Goal: Task Accomplishment & Management: Manage account settings

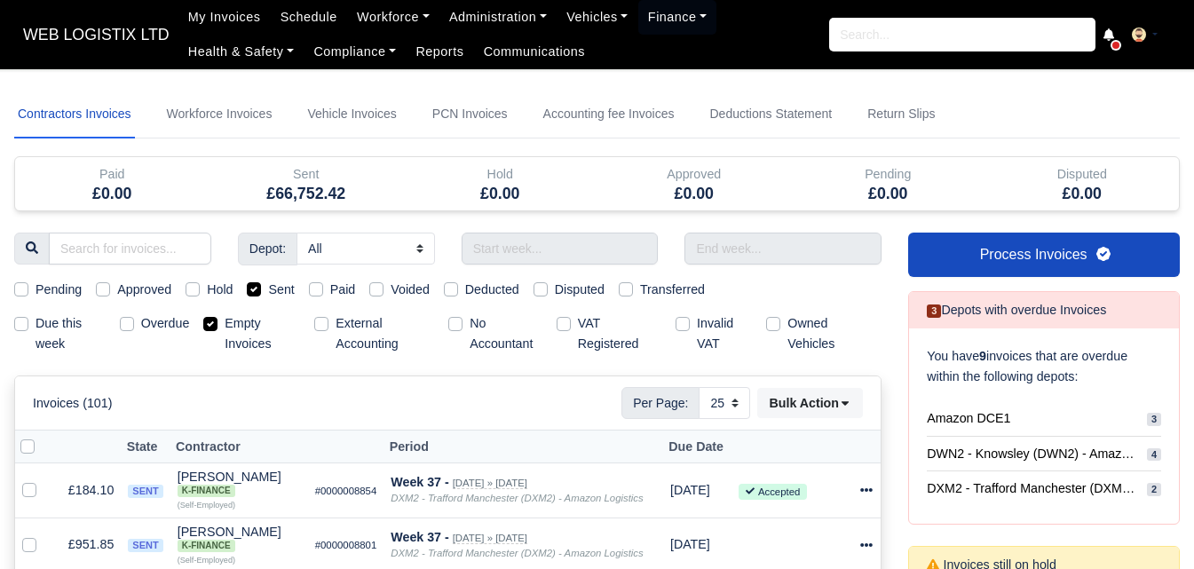
select select "25"
click at [495, 259] on input "text" at bounding box center [560, 249] width 197 height 32
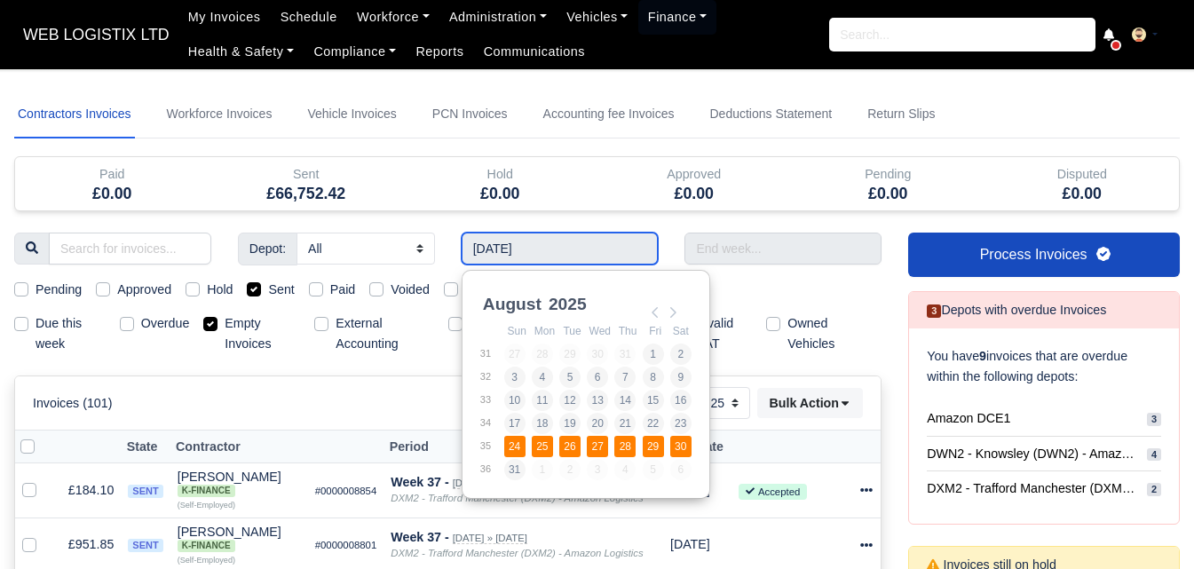
type input "24/08/2025 - 30/08/2025"
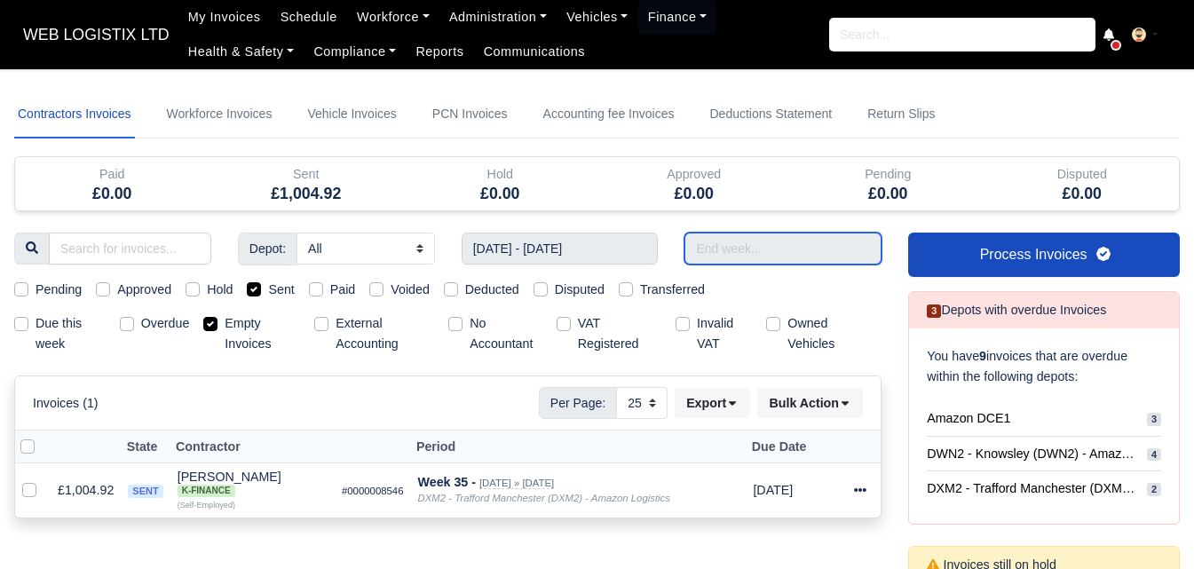
click at [723, 260] on input "text" at bounding box center [783, 249] width 197 height 32
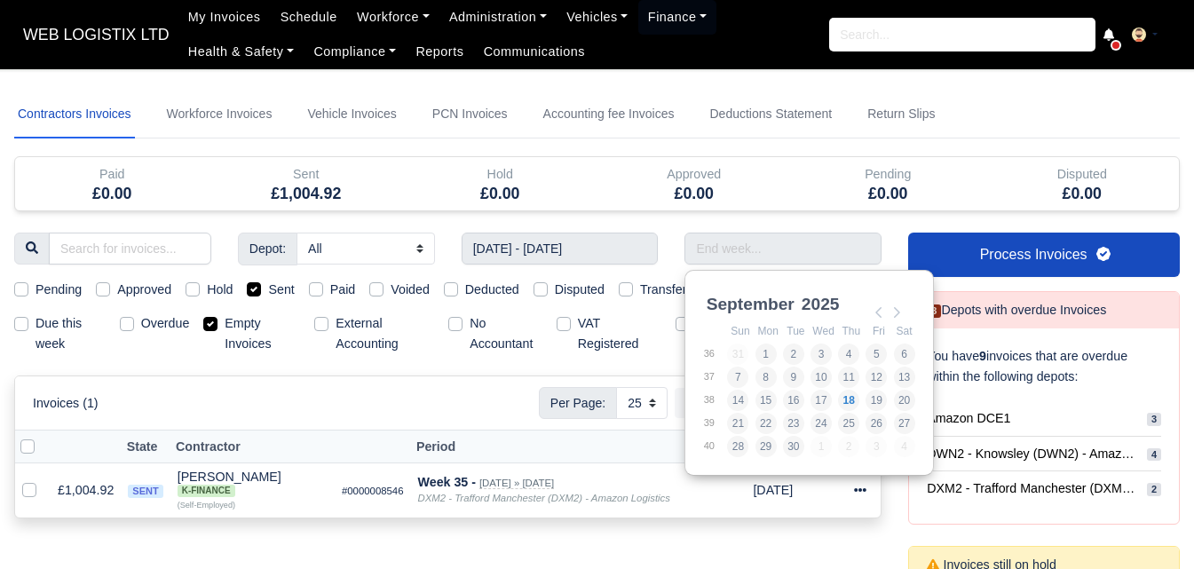
click at [229, 316] on label "Empty Invoices" at bounding box center [262, 333] width 75 height 41
click at [218, 316] on input "Empty Invoices" at bounding box center [210, 320] width 14 height 14
checkbox input "false"
click at [776, 234] on input "Use the arrow keys to pick a date" at bounding box center [783, 249] width 197 height 32
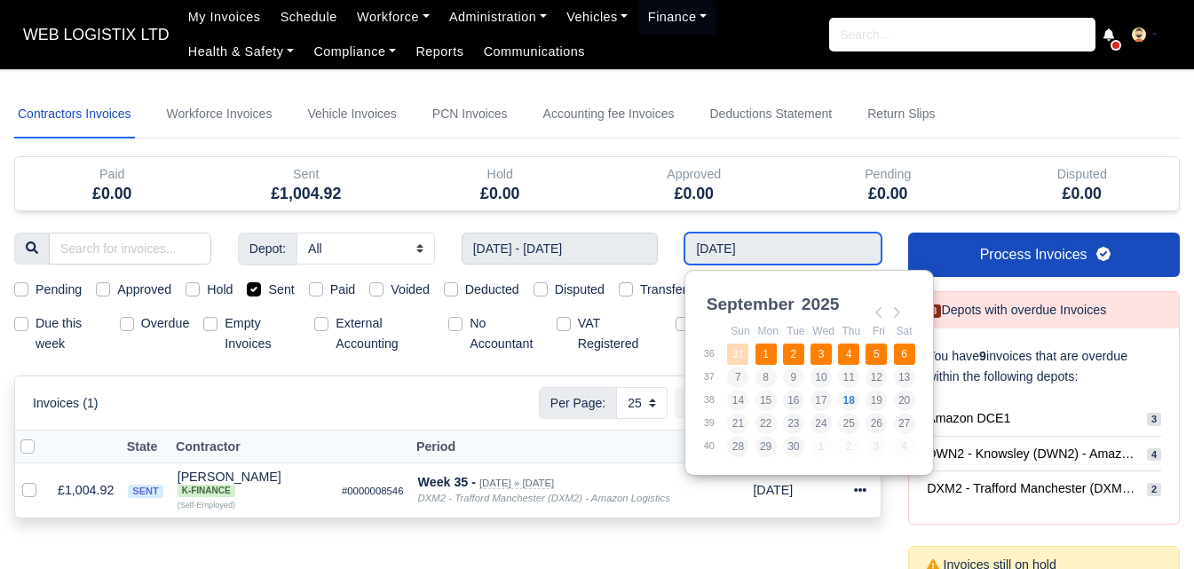
type input "31/08/2025 - 06/09/2025"
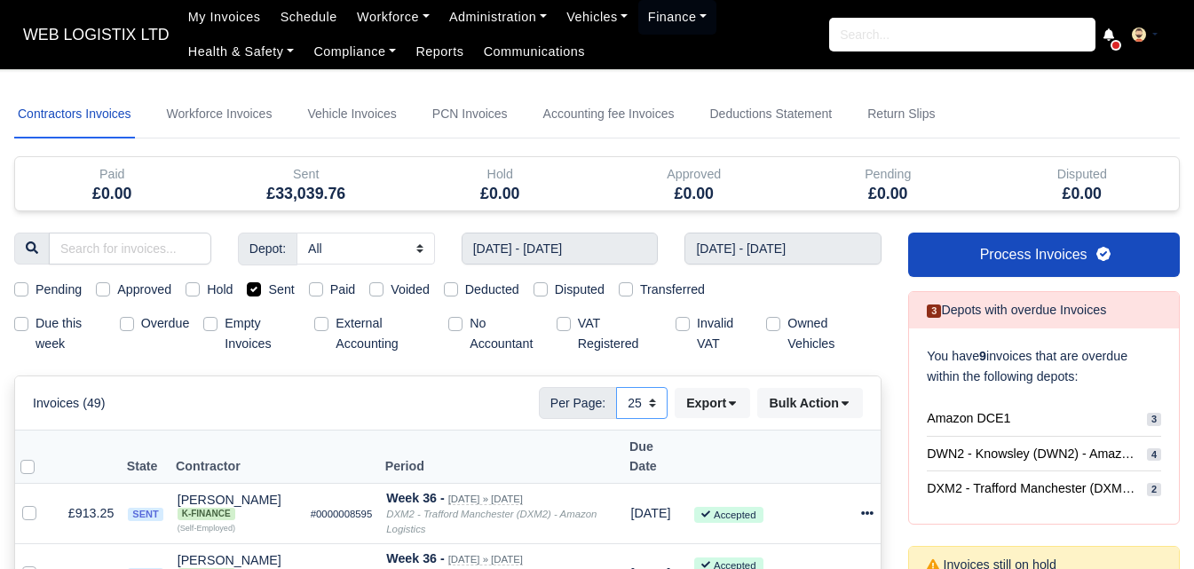
click at [637, 403] on select "10 25 50" at bounding box center [642, 403] width 52 height 32
select select "50"
click at [616, 387] on select "10 25 50" at bounding box center [642, 403] width 52 height 32
click at [727, 417] on button "Export" at bounding box center [712, 403] width 75 height 30
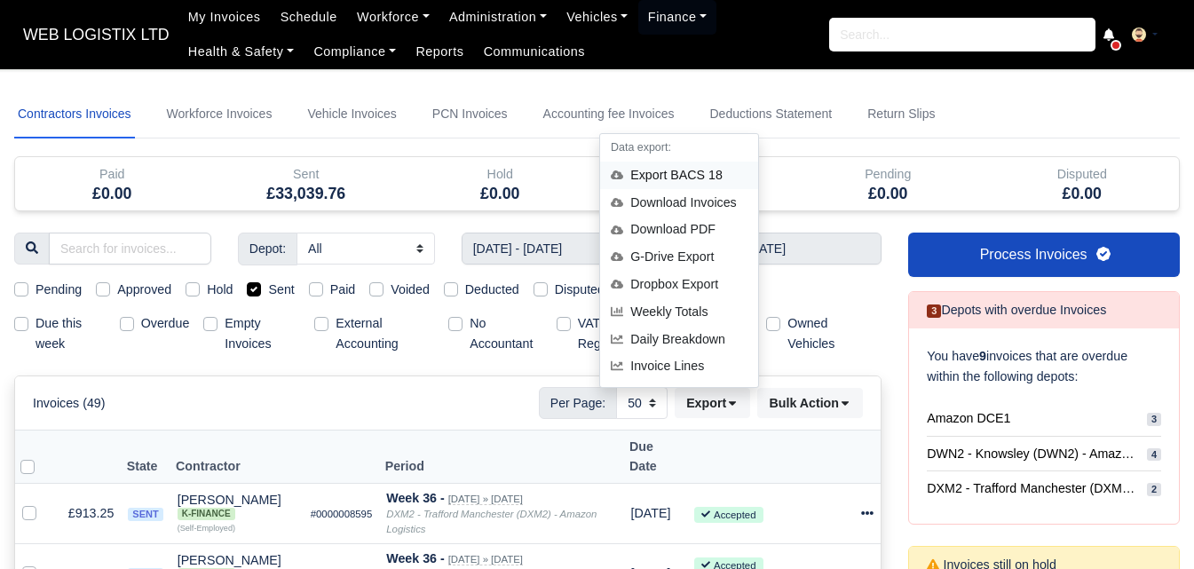
click at [642, 177] on div "Export BACS 18" at bounding box center [679, 176] width 158 height 28
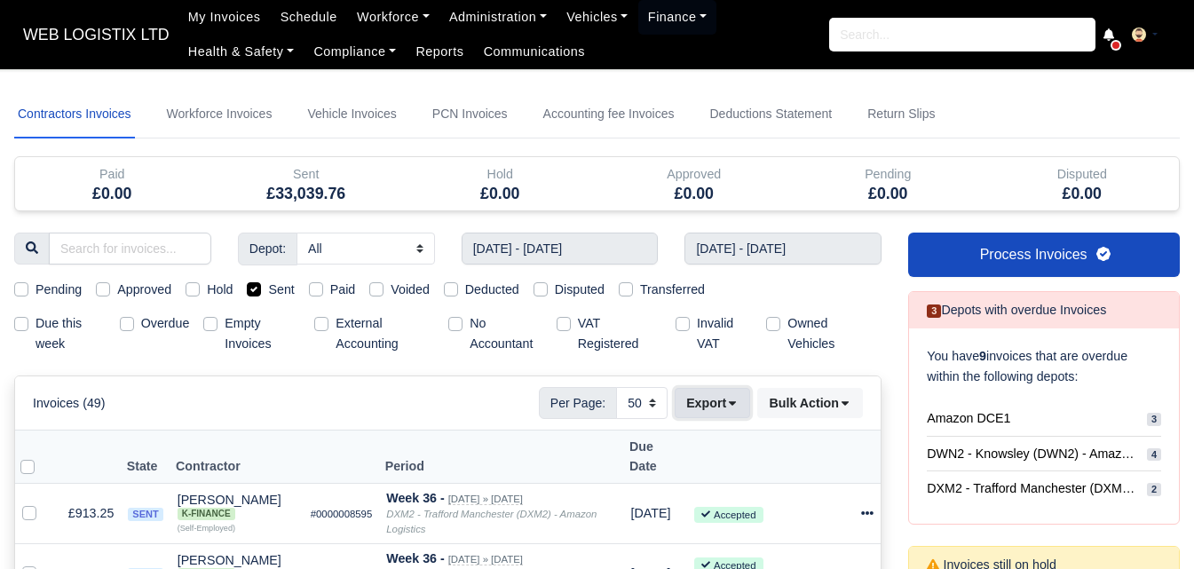
click at [727, 402] on icon at bounding box center [732, 403] width 12 height 12
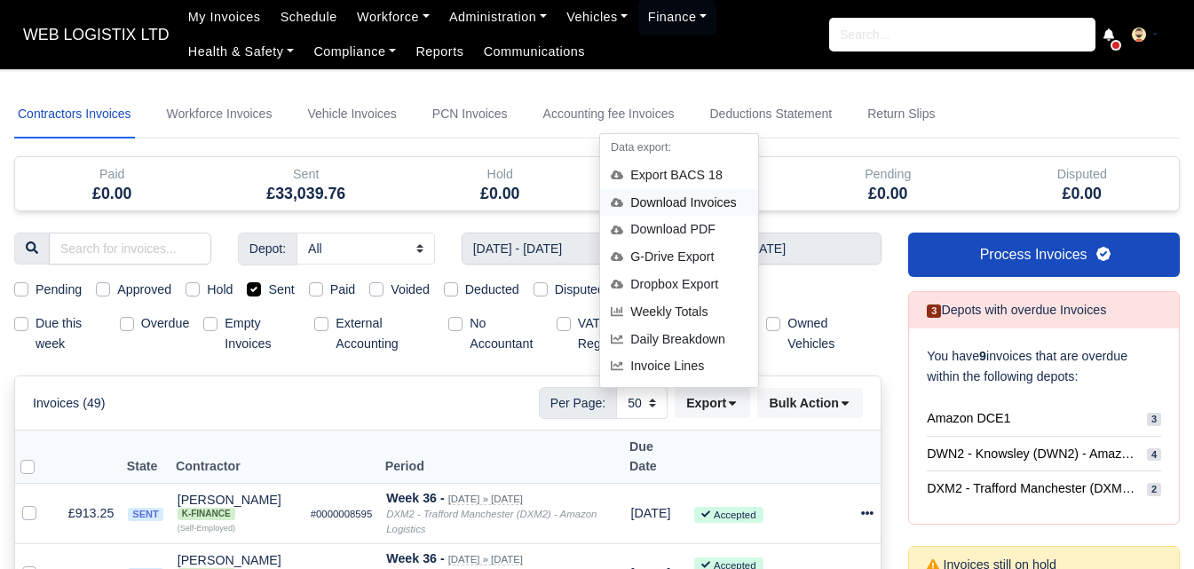
click at [688, 192] on div "Download Invoices" at bounding box center [679, 203] width 158 height 28
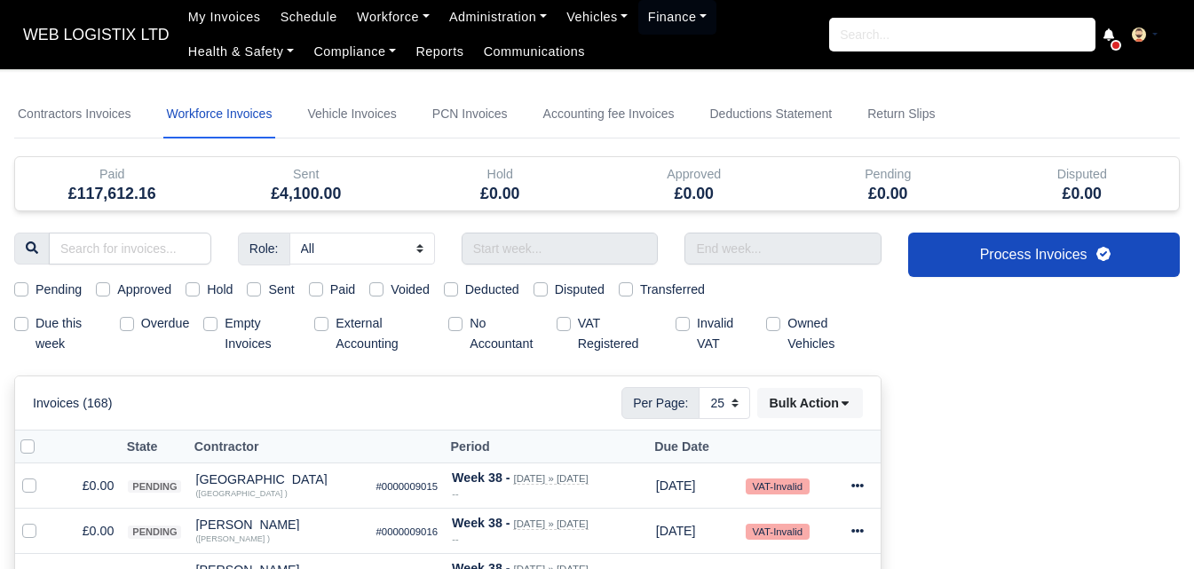
select select "25"
click at [532, 243] on input "text" at bounding box center [560, 249] width 197 height 32
click at [544, 243] on input "Use the arrow keys to pick a date" at bounding box center [560, 249] width 197 height 32
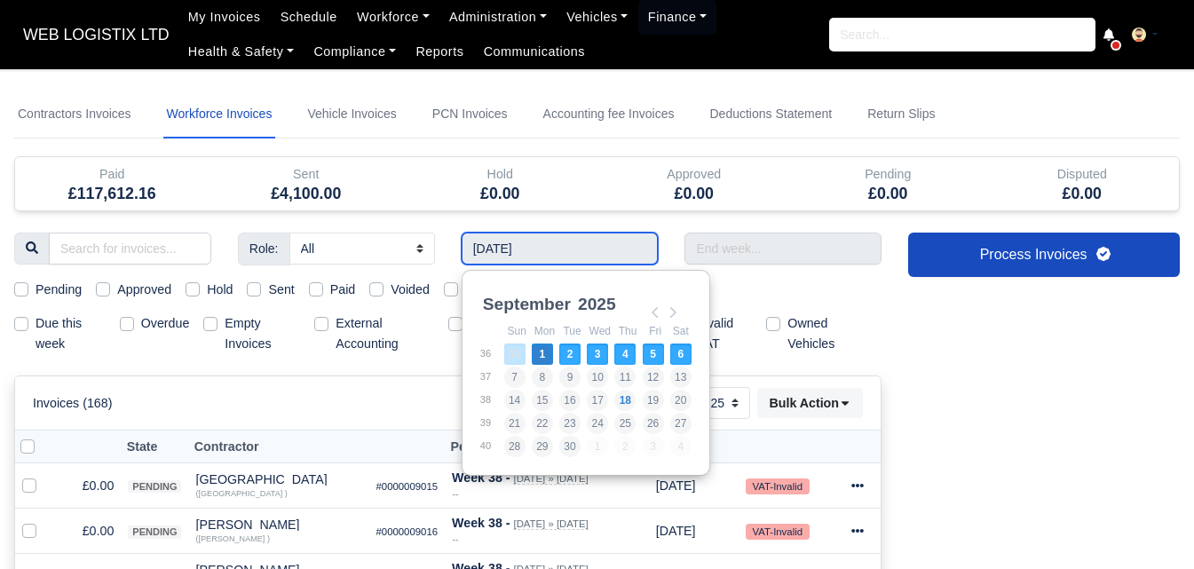
type input "31/08/2025 - 06/09/2025"
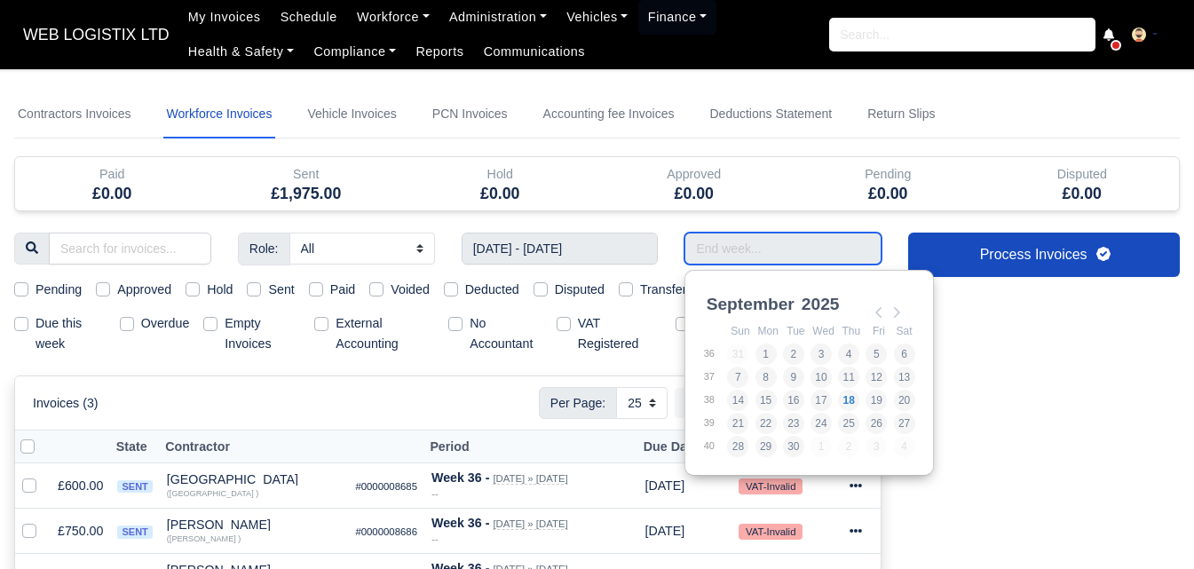
click at [772, 245] on input "Use the arrow keys to pick a date" at bounding box center [783, 249] width 197 height 32
type input "31/08/2025 - 06/09/2025"
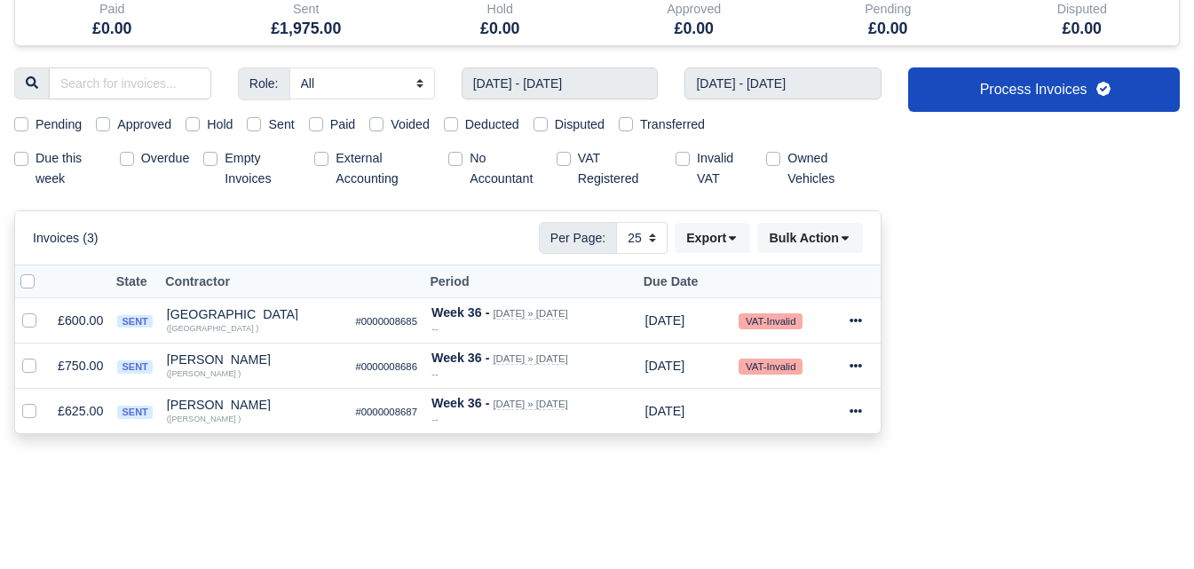
scroll to position [271, 0]
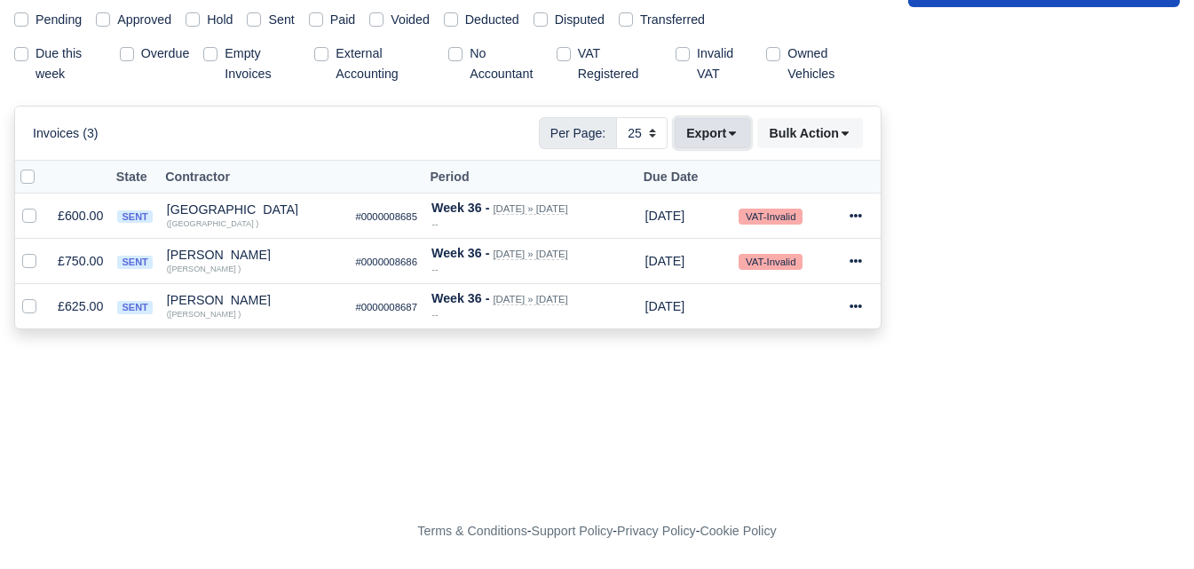
click at [736, 139] on icon at bounding box center [732, 133] width 12 height 12
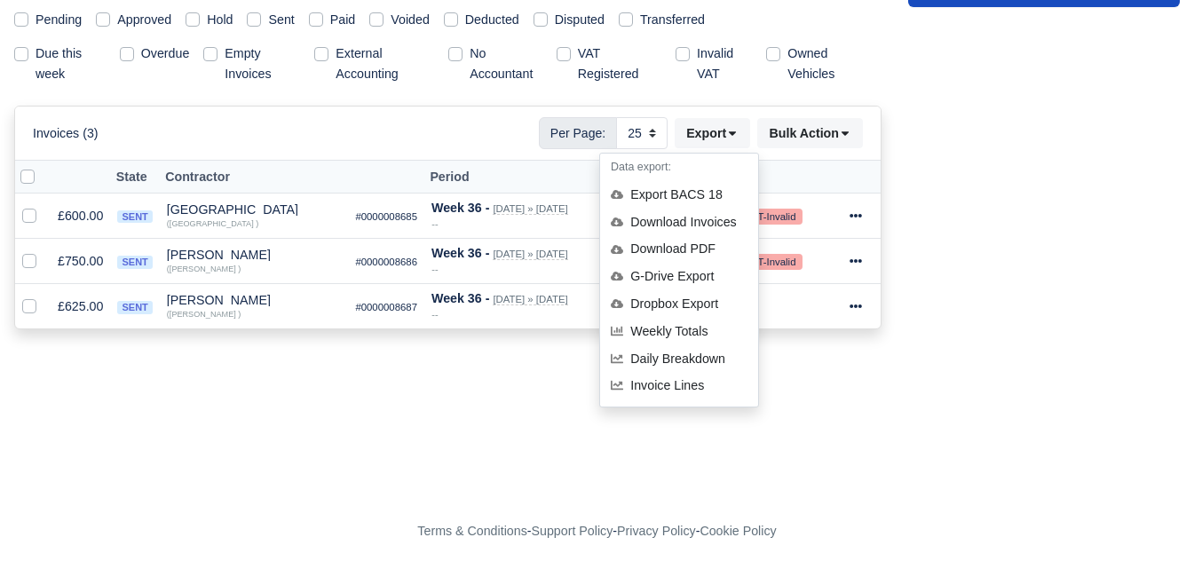
click at [264, 20] on div "Sent" at bounding box center [270, 20] width 47 height 20
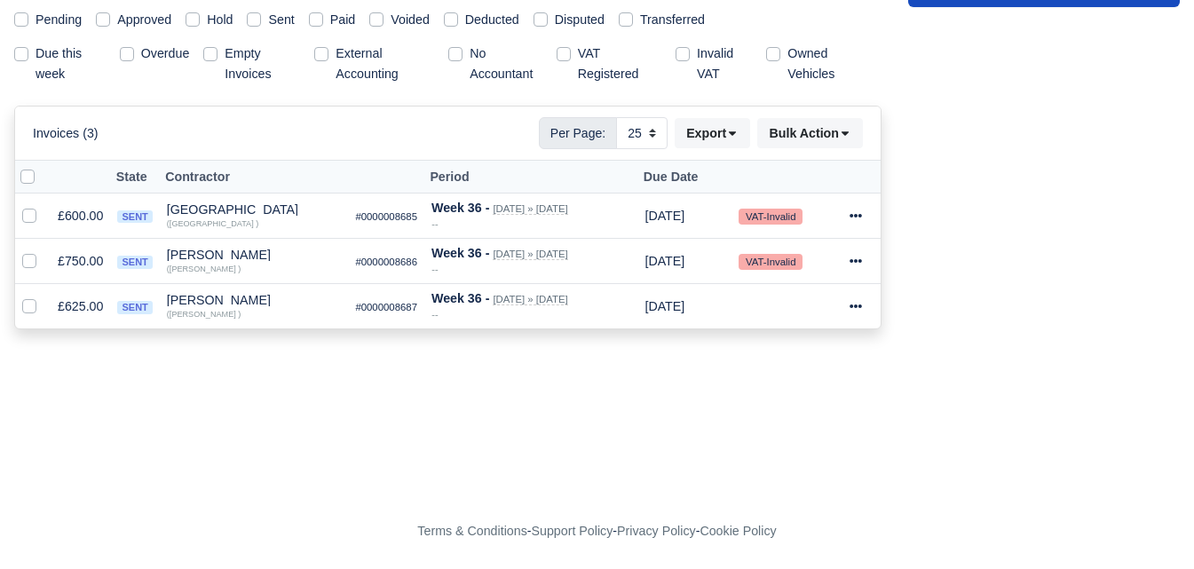
click at [268, 20] on label "Sent" at bounding box center [281, 20] width 26 height 20
click at [261, 20] on input "Sent" at bounding box center [254, 17] width 14 height 14
checkbox input "true"
click at [726, 132] on icon at bounding box center [732, 133] width 12 height 12
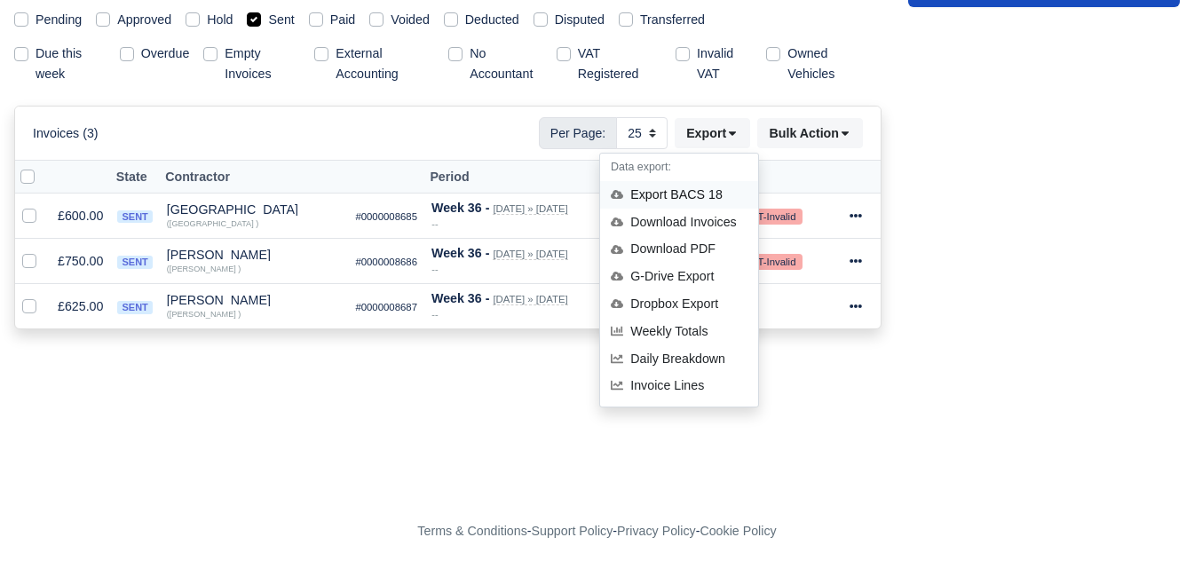
click at [659, 188] on div "Export BACS 18" at bounding box center [679, 195] width 158 height 28
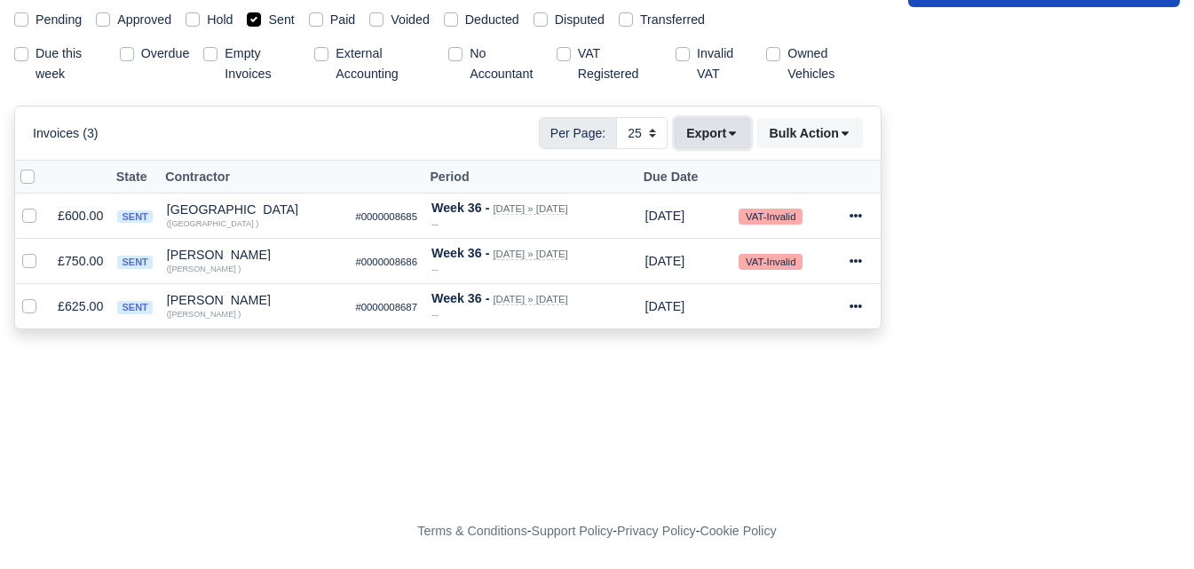
click at [717, 132] on button "Export" at bounding box center [712, 133] width 75 height 30
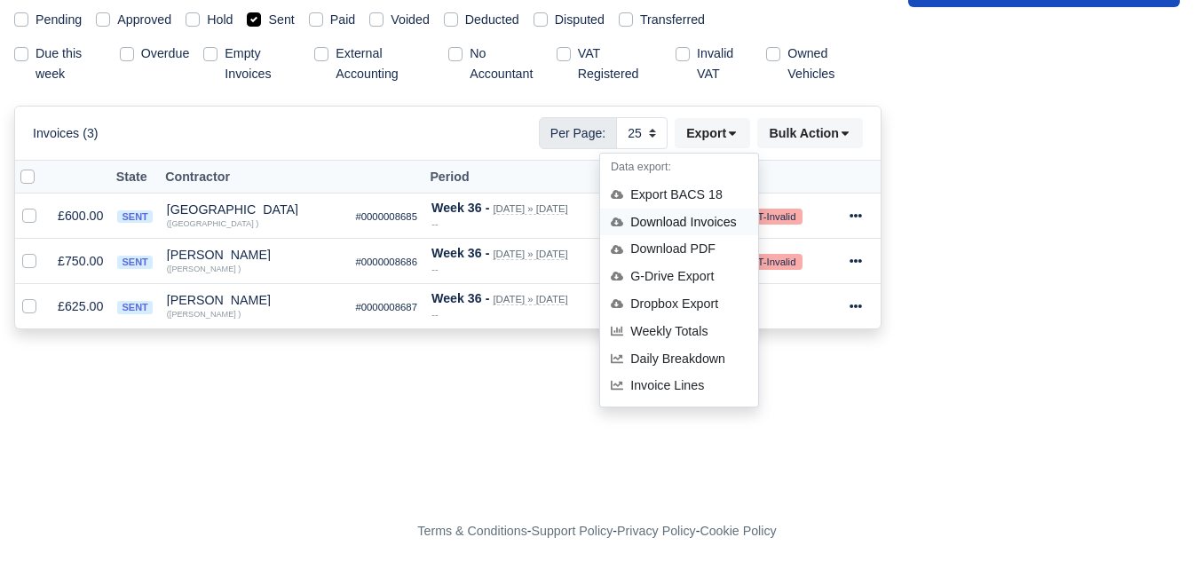
click at [699, 218] on div "Download Invoices" at bounding box center [679, 223] width 158 height 28
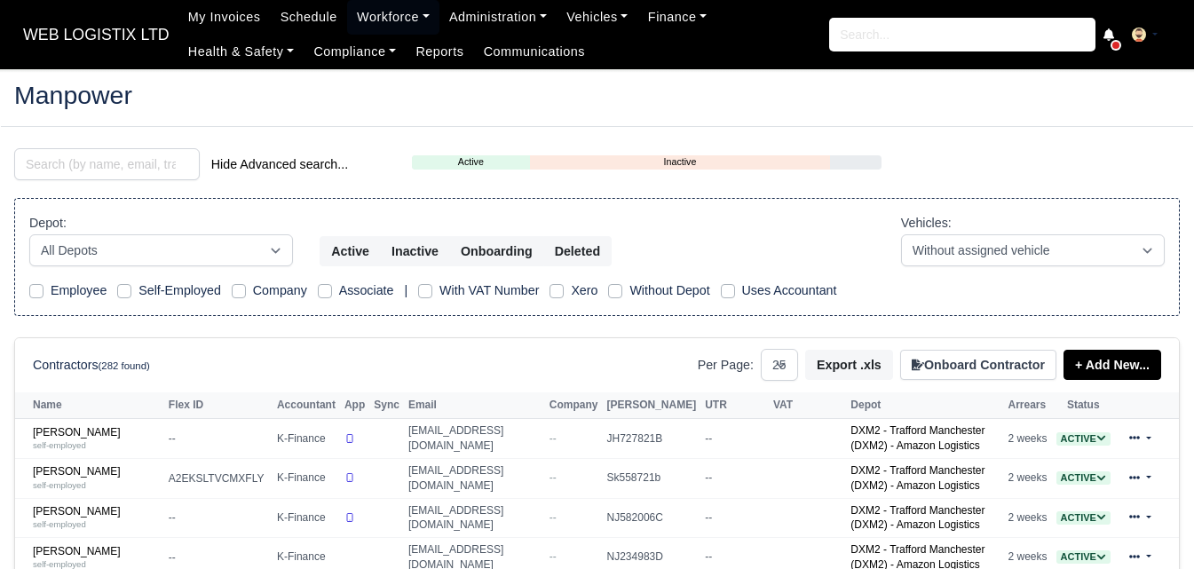
select select "25"
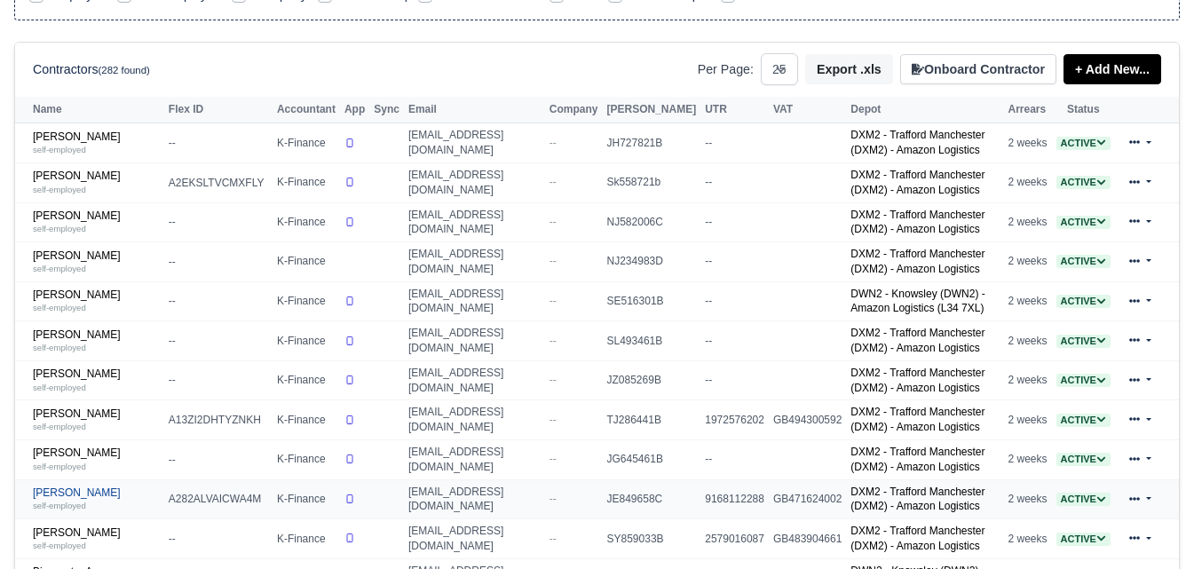
click at [74, 500] on link "Azad Miah self-employed" at bounding box center [96, 500] width 127 height 26
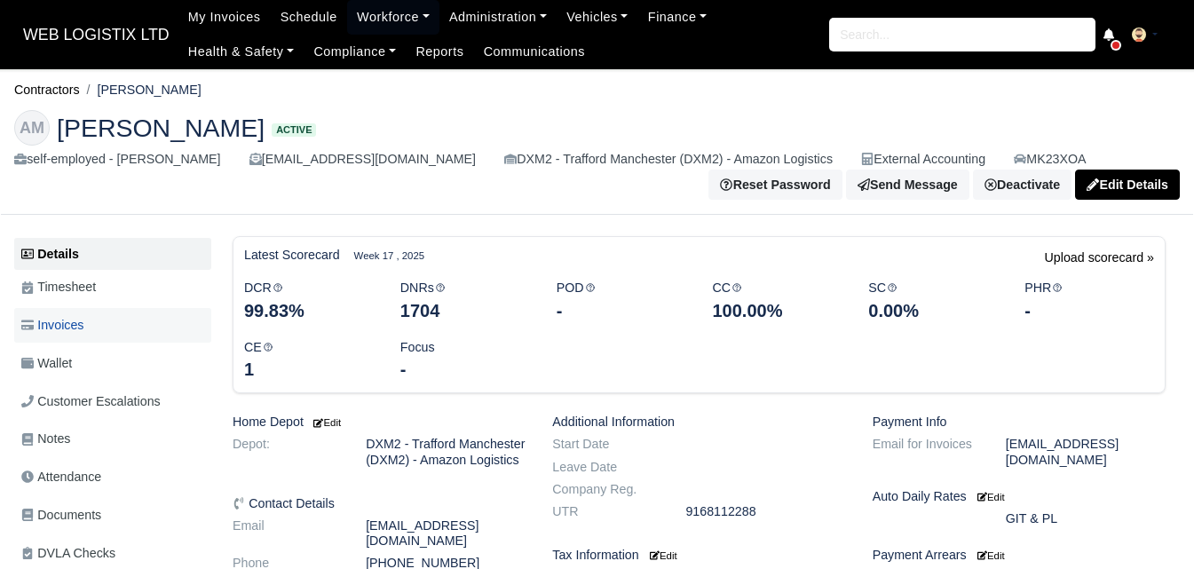
click at [107, 317] on link "Invoices" at bounding box center [112, 325] width 197 height 35
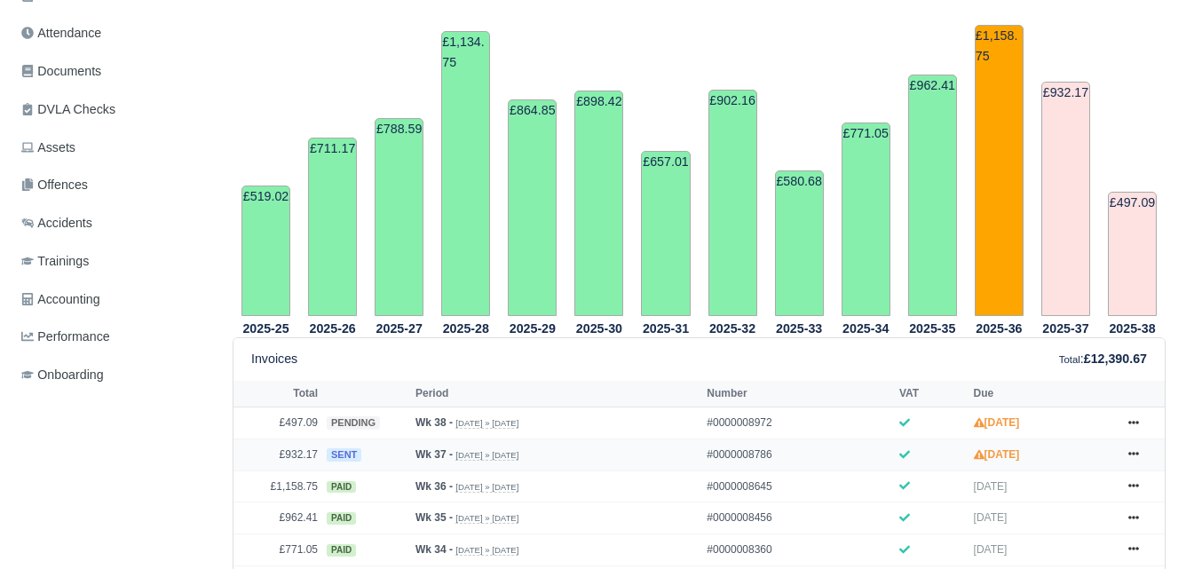
scroll to position [444, 0]
